Goal: Ask a question

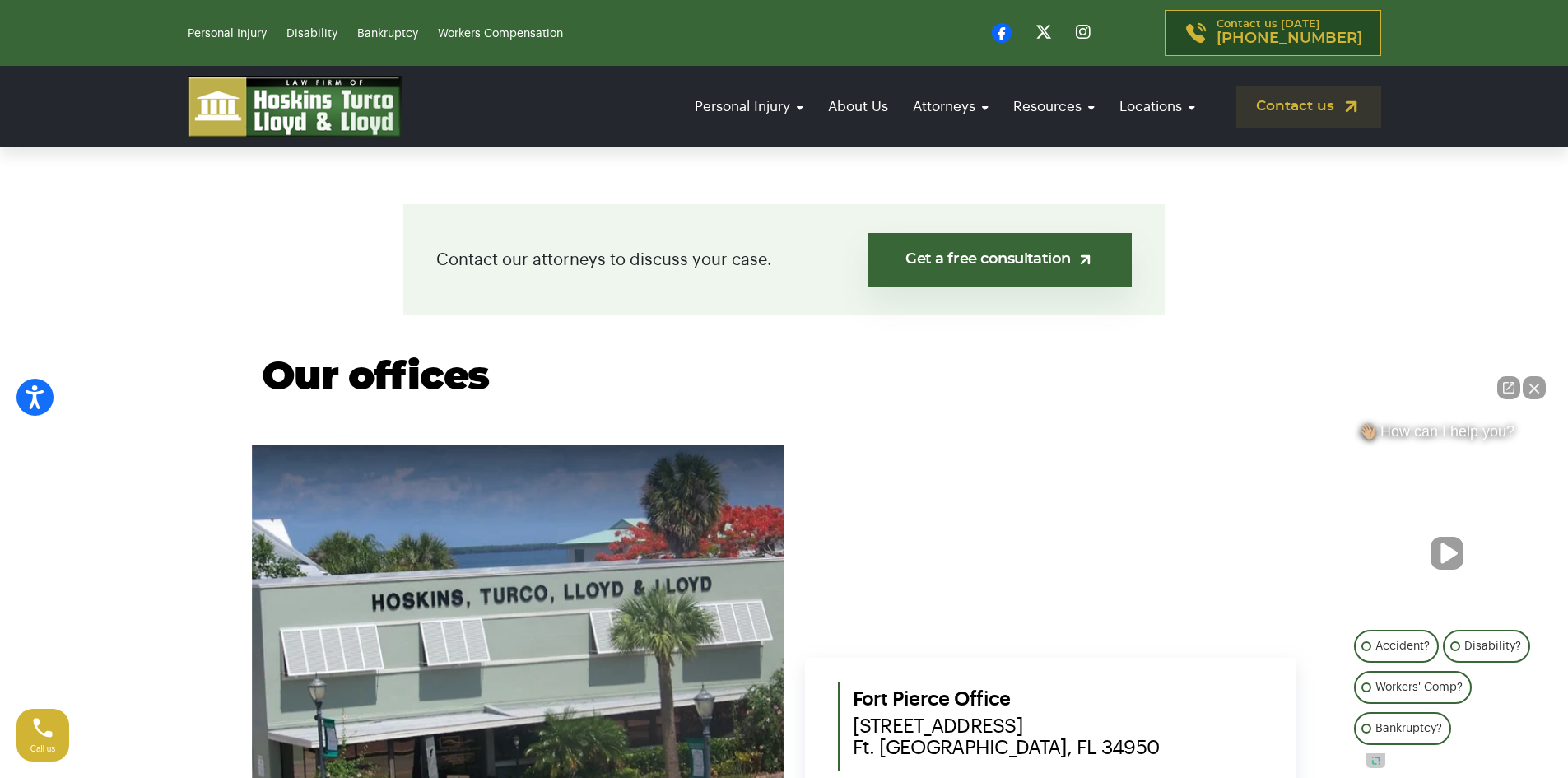
scroll to position [412, 0]
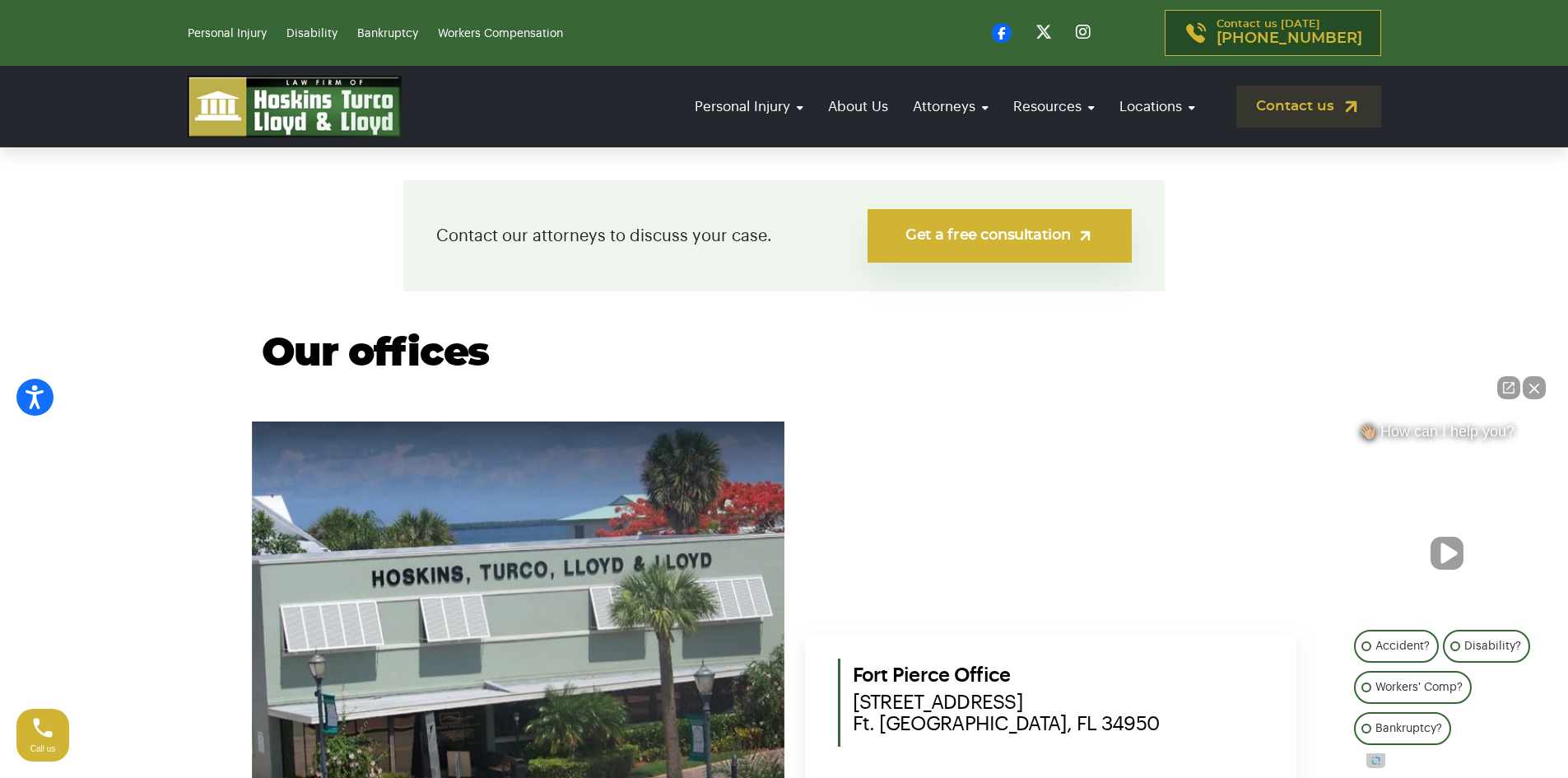
click at [956, 231] on link "Get a free consultation" at bounding box center [999, 236] width 264 height 54
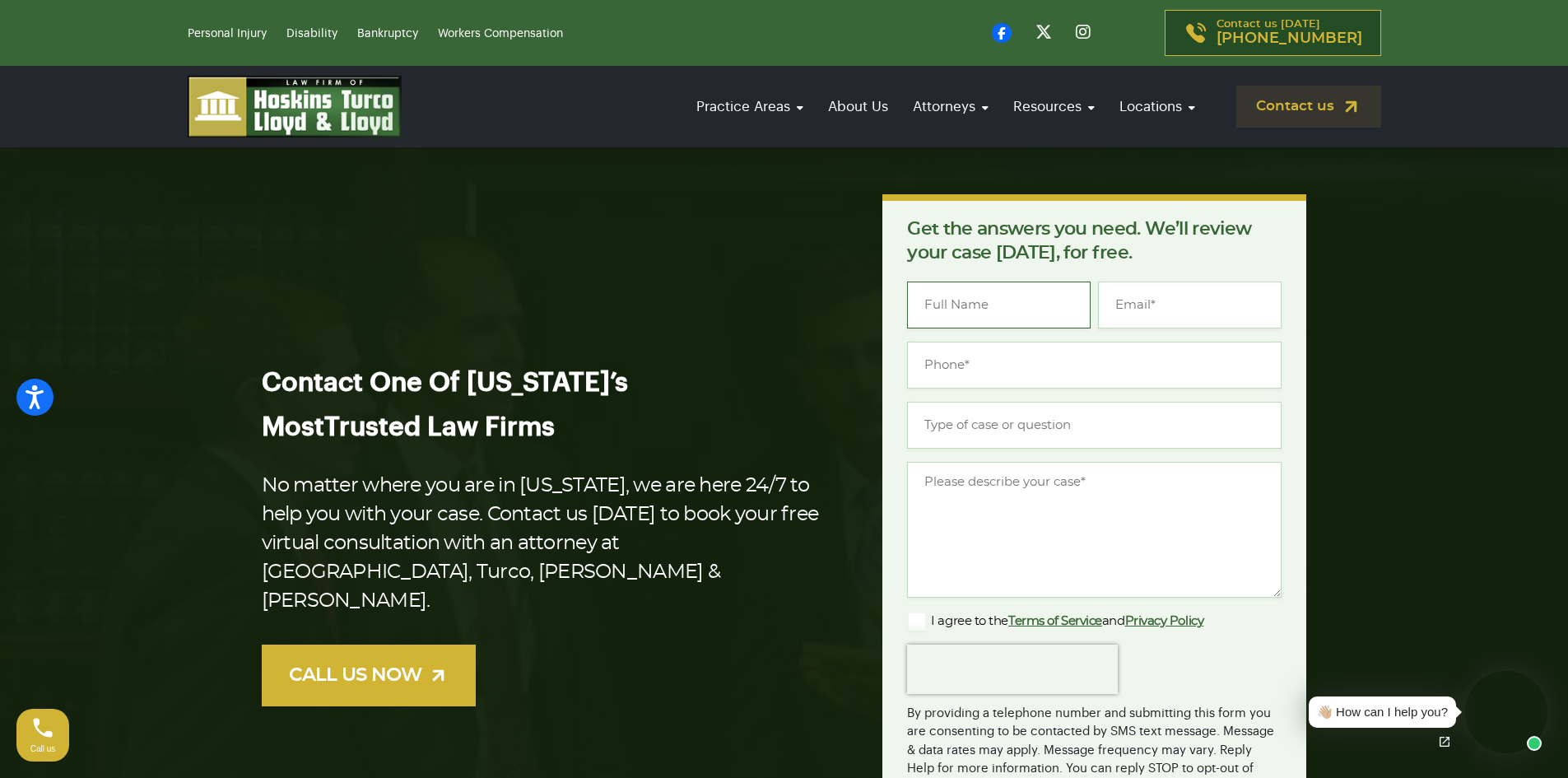
click at [970, 294] on input "Name *" at bounding box center [999, 305] width 184 height 47
type input "Gabriel Hurst"
type input "gabrielhurst16@gmail.com"
type input "(772) 216-4922"
type input "Trying to get approved for SSA"
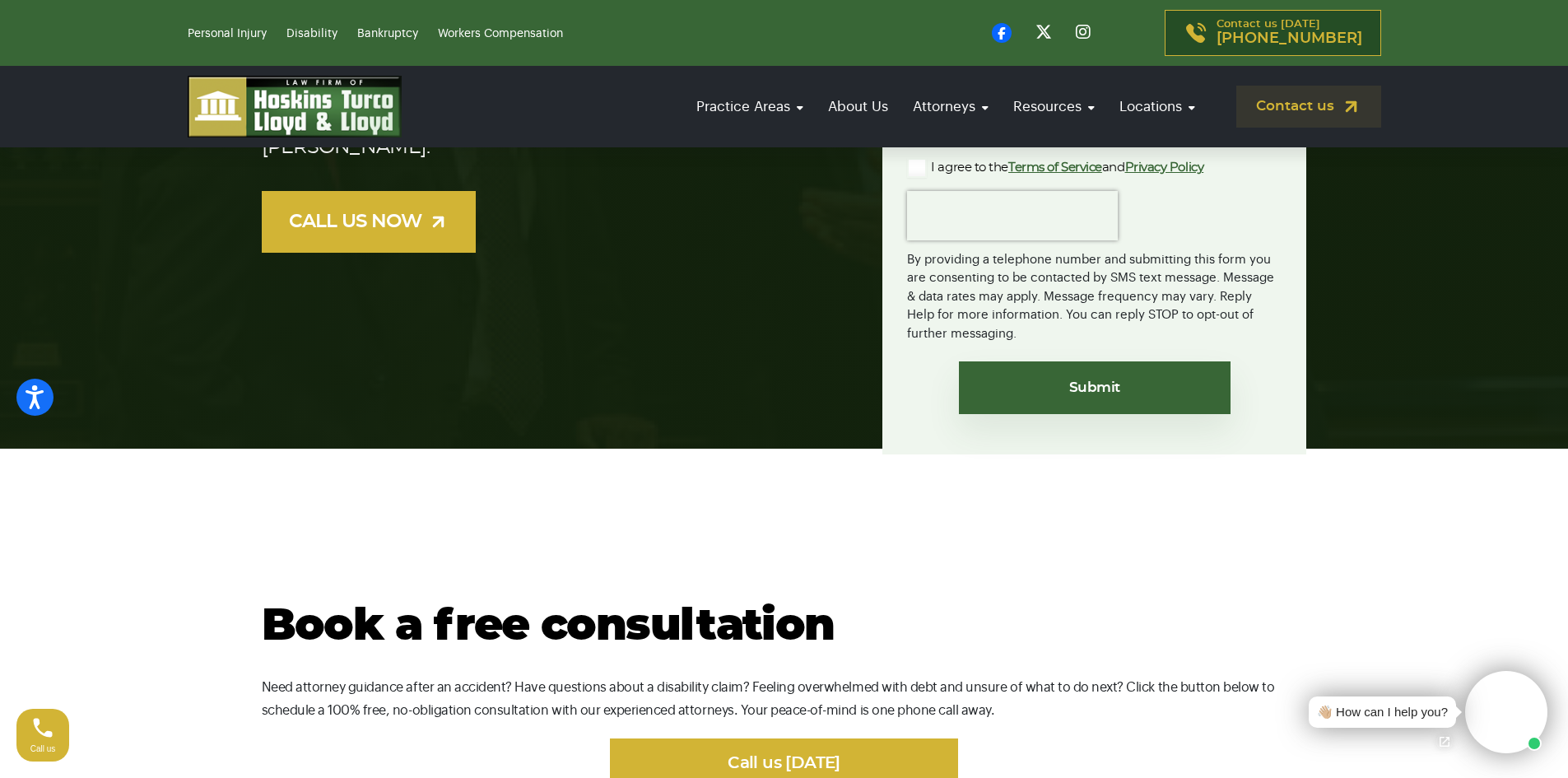
scroll to position [412, 0]
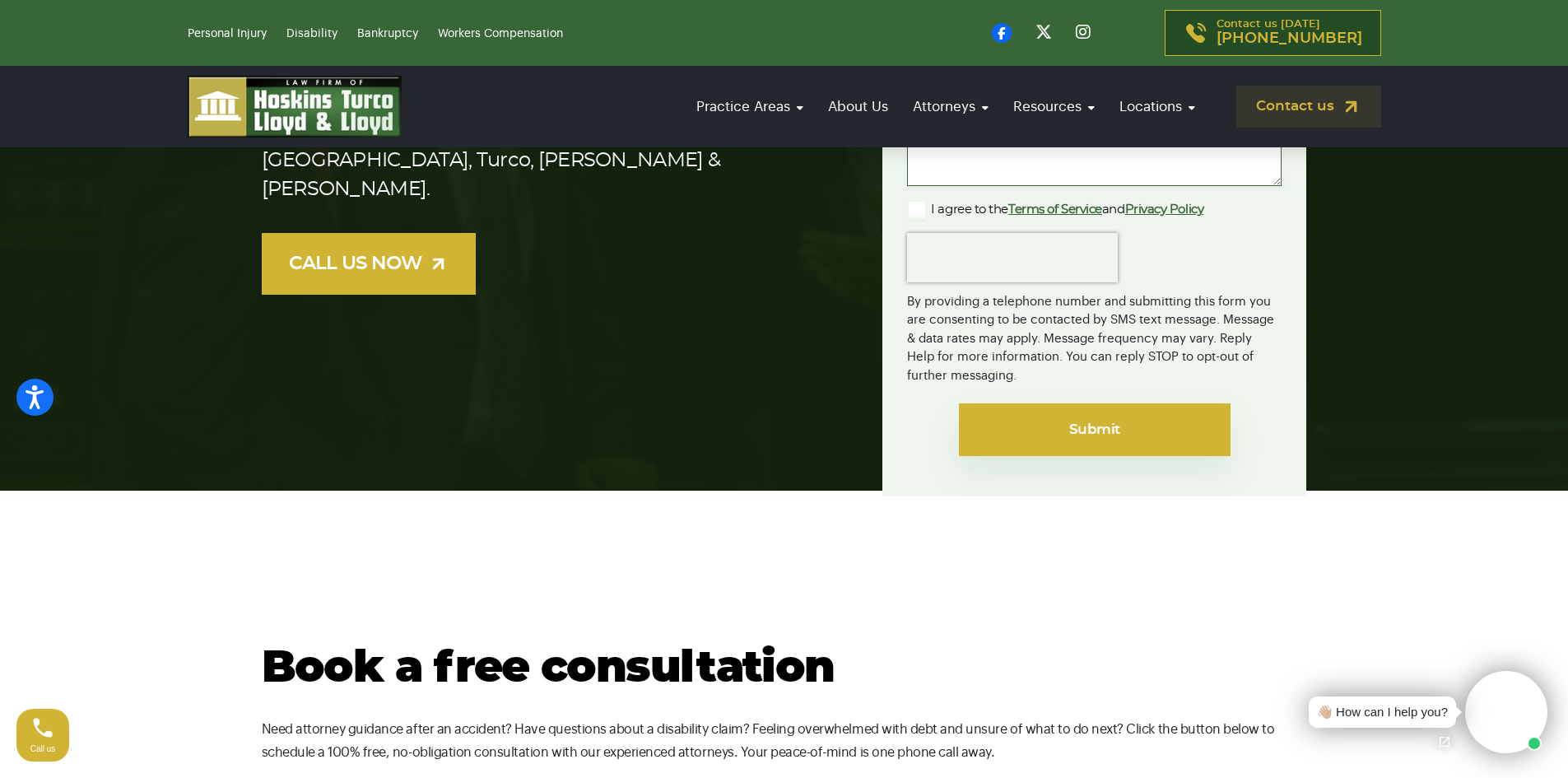
type textarea "I have question you may be able to help me get my SSA."
click at [1056, 433] on input "Submit" at bounding box center [1095, 430] width 272 height 53
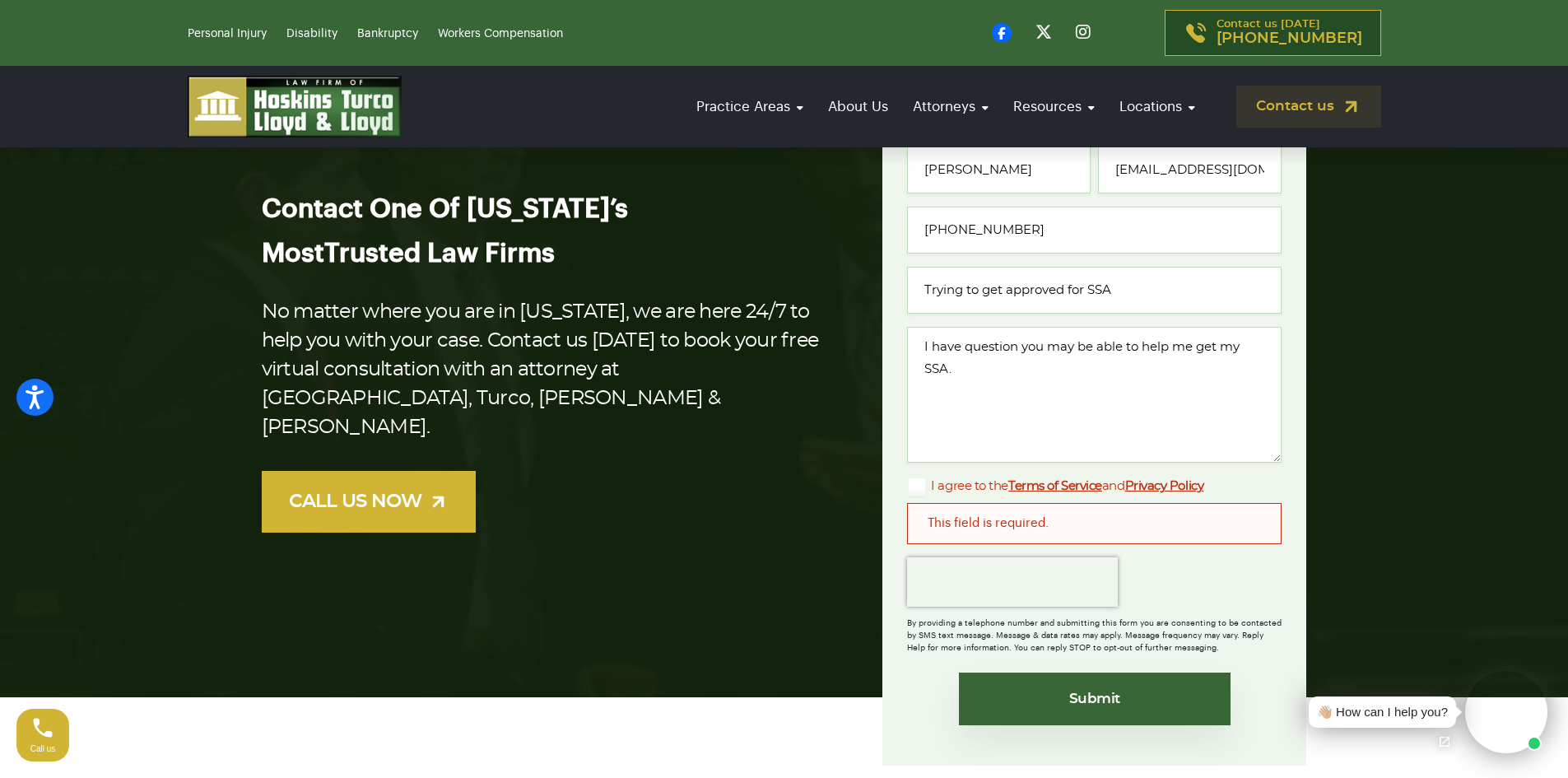
scroll to position [247, 0]
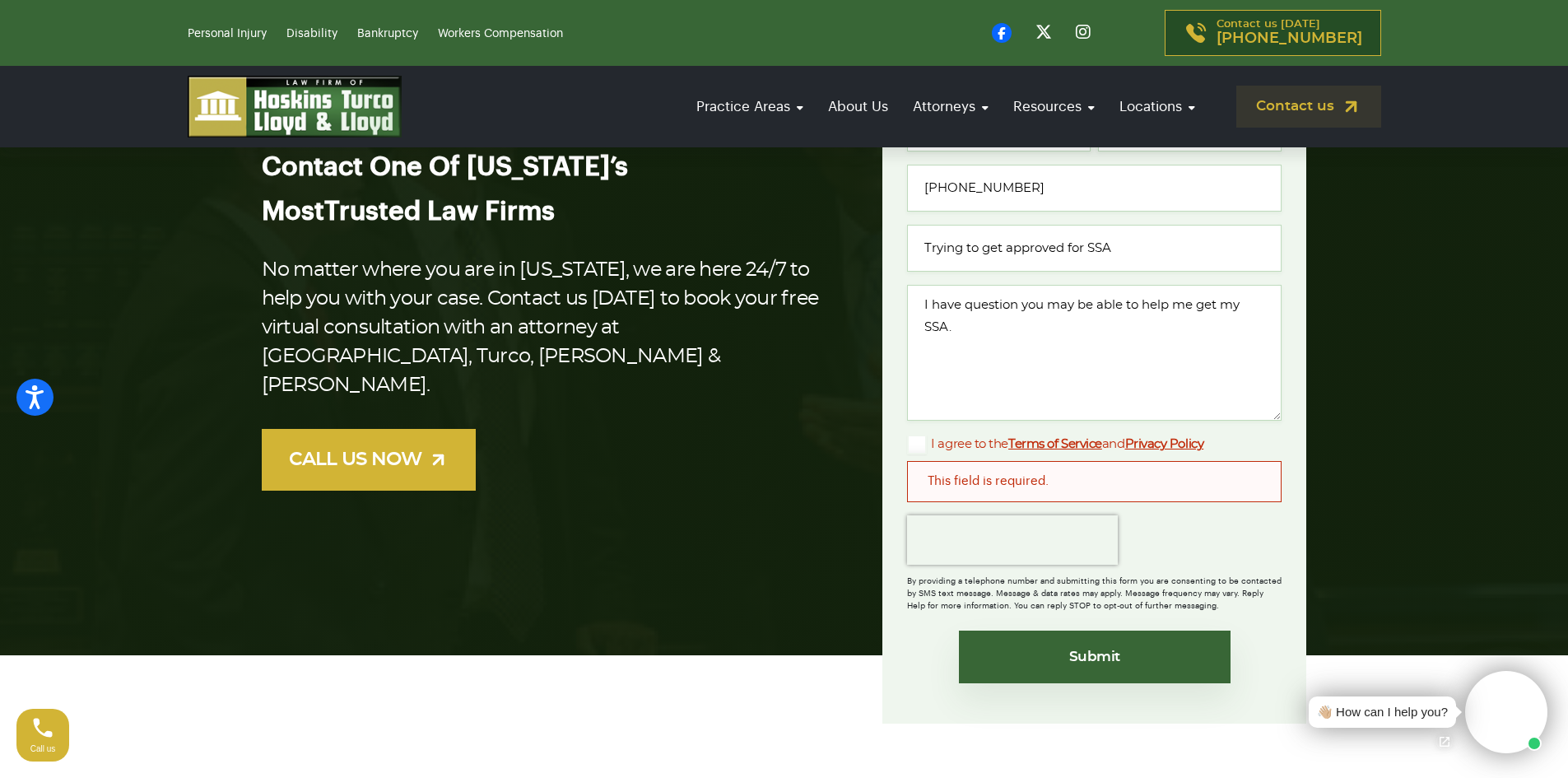
click at [964, 479] on div "This field is required." at bounding box center [1095, 482] width 375 height 41
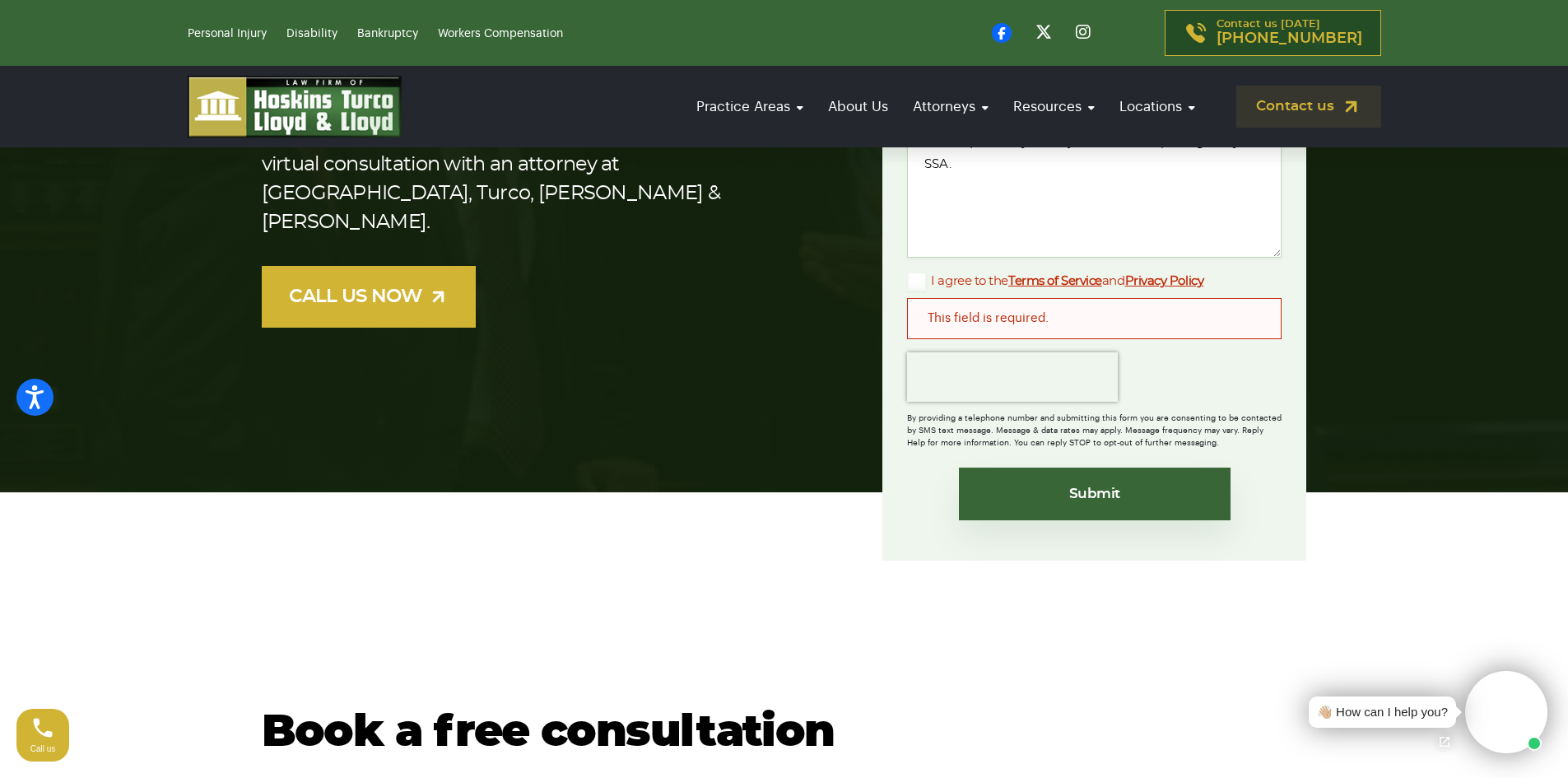
scroll to position [412, 0]
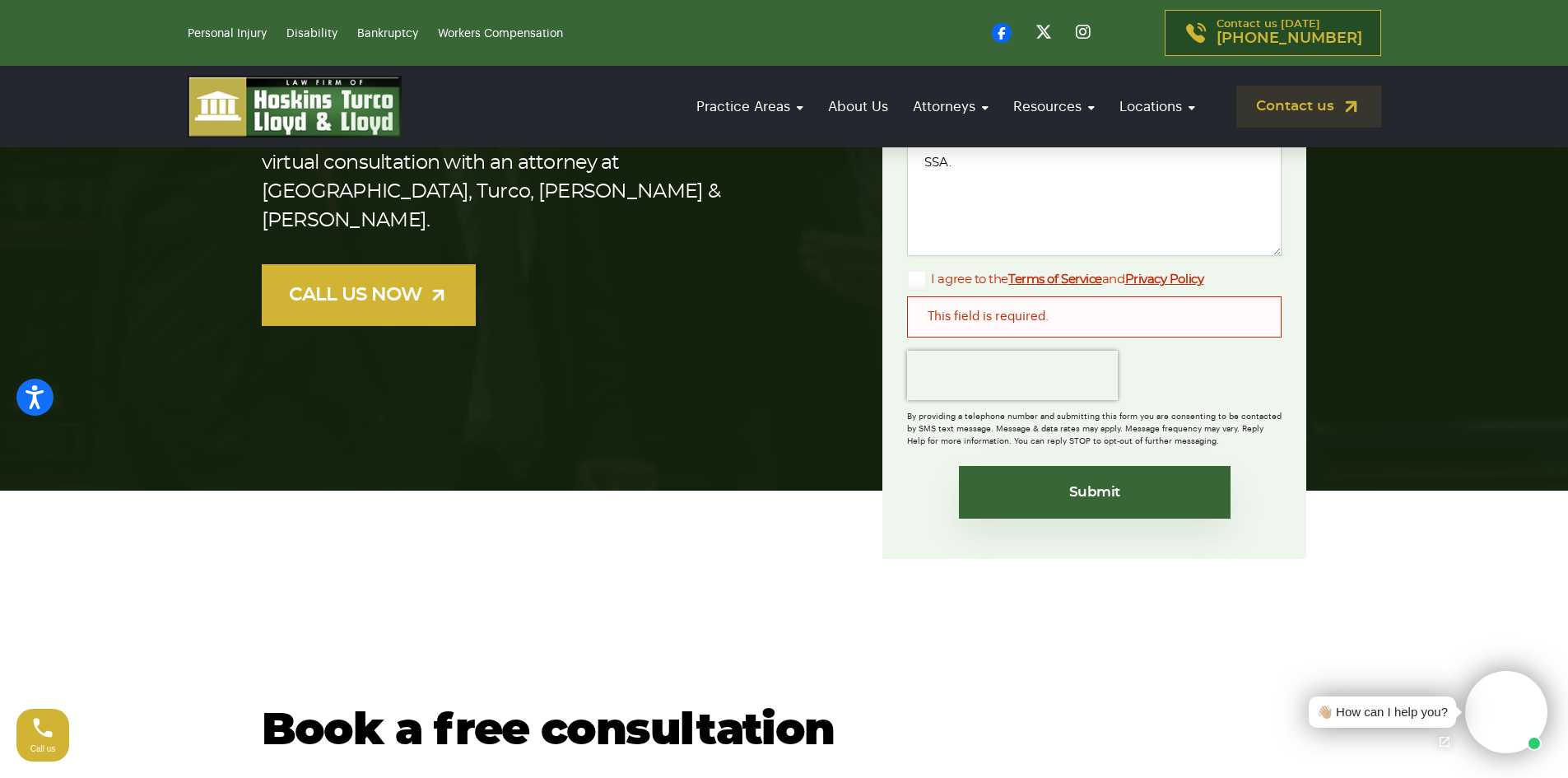
click at [1048, 300] on div "This field is required." at bounding box center [1095, 317] width 375 height 41
click at [915, 277] on label "I agree to the Terms of Service and Privacy Policy" at bounding box center [1056, 279] width 296 height 20
click at [0, 0] on input "I agree to the Terms of Service and Privacy Policy" at bounding box center [0, 0] width 0 height 0
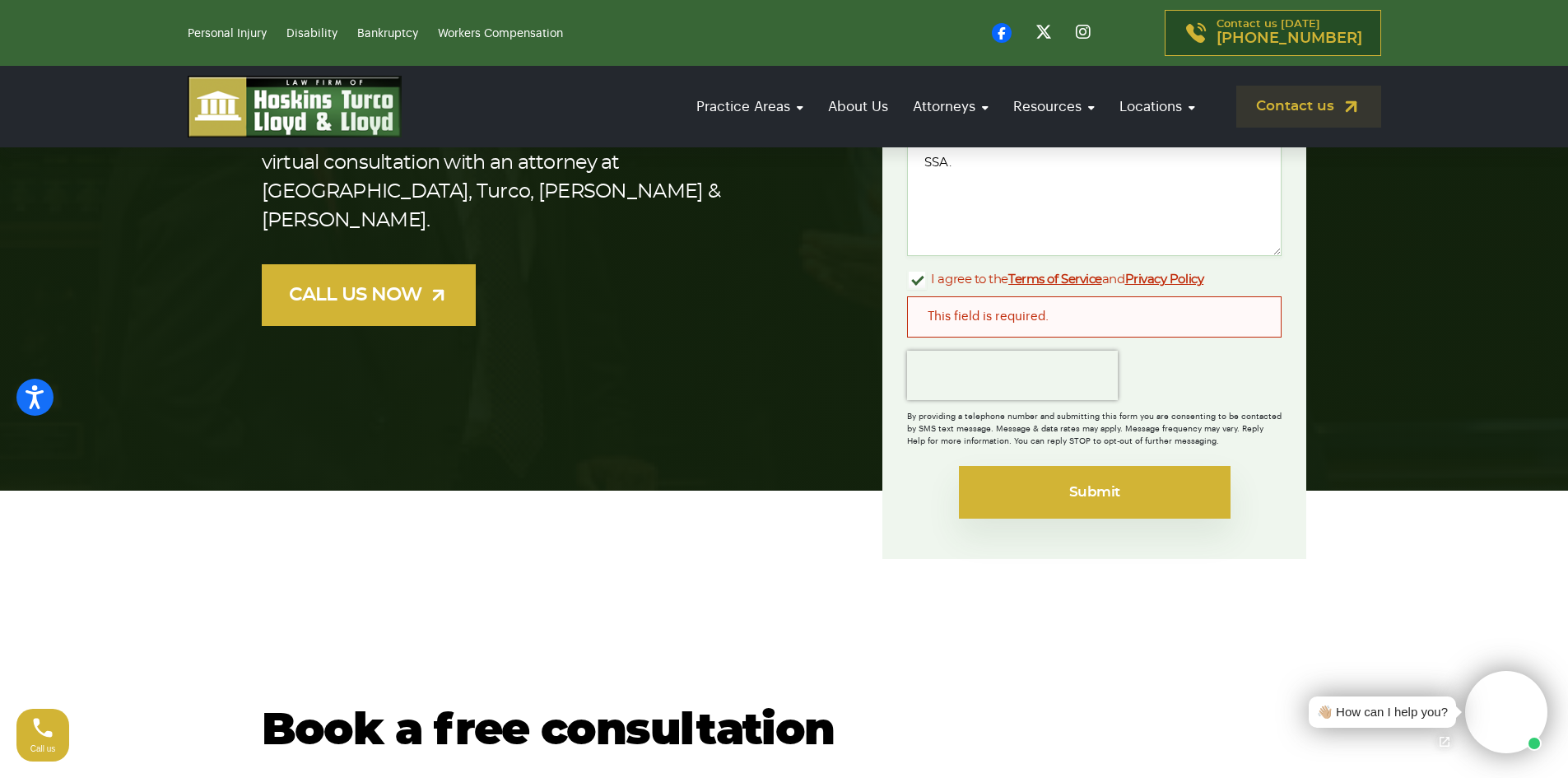
click at [1011, 485] on input "Submit" at bounding box center [1095, 492] width 272 height 53
